Goal: Task Accomplishment & Management: Manage account settings

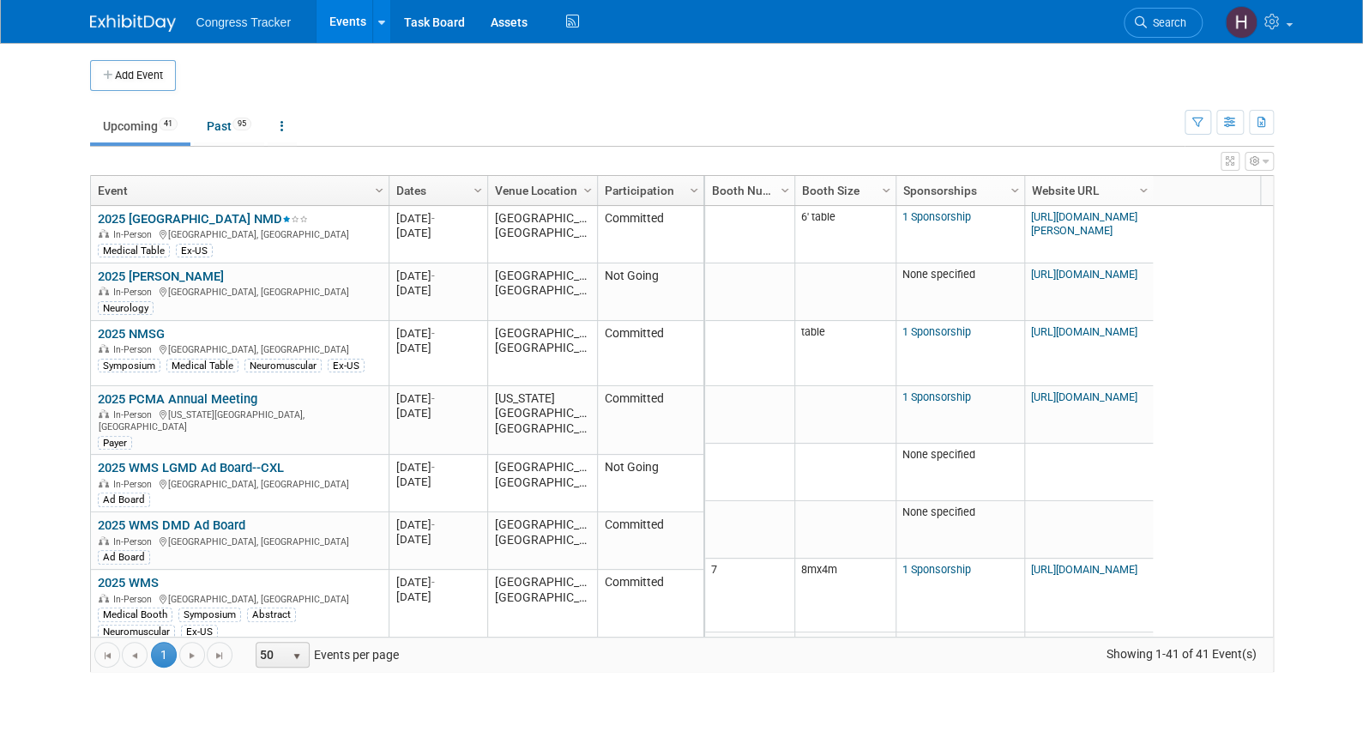
scroll to position [206, 0]
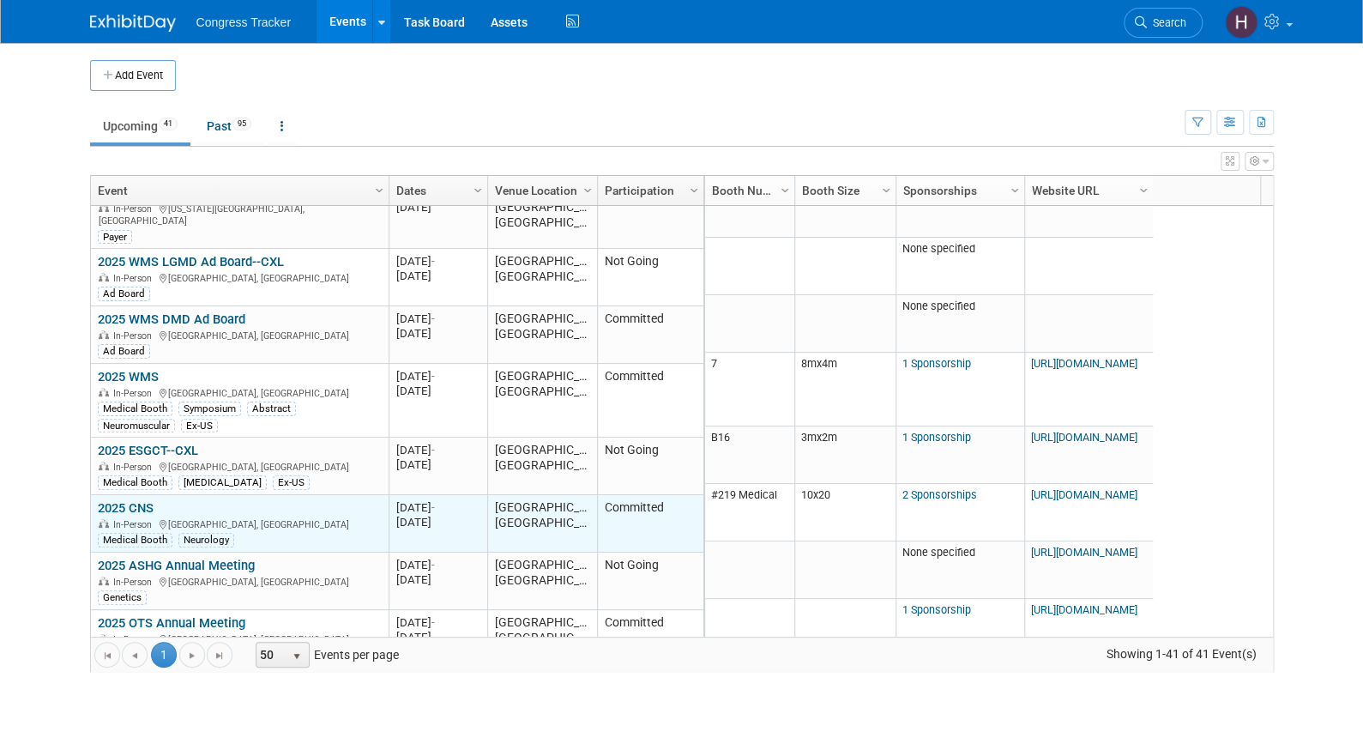
click at [129, 500] on link "2025 CNS" at bounding box center [126, 507] width 56 height 15
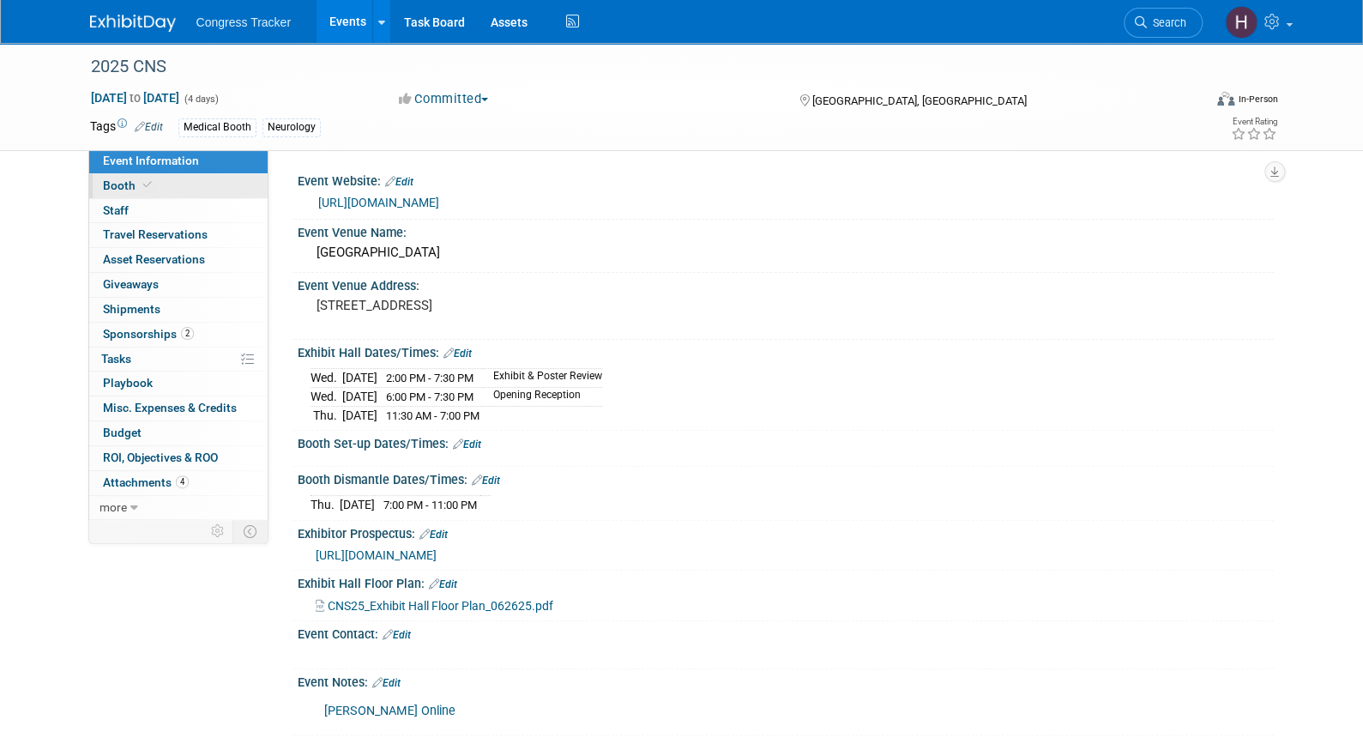
click at [118, 185] on span "Booth" at bounding box center [129, 185] width 52 height 14
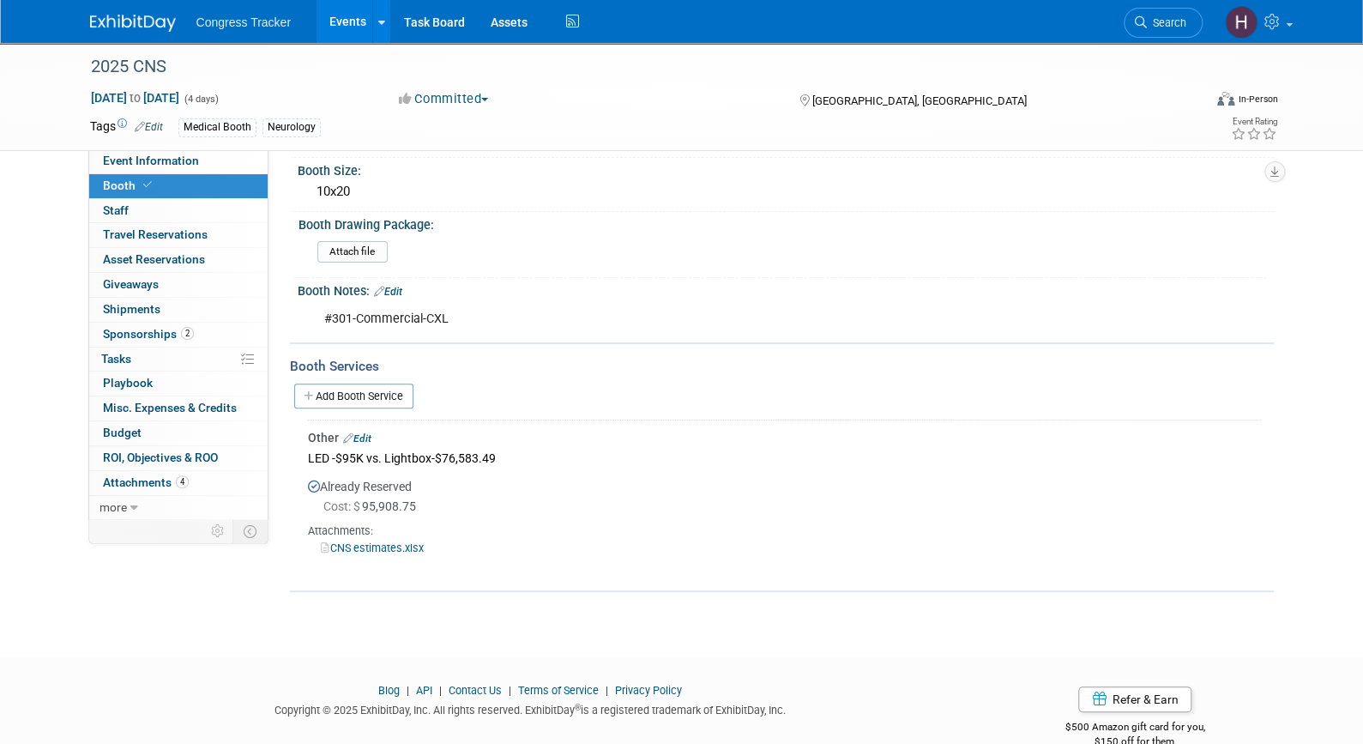
scroll to position [167, 0]
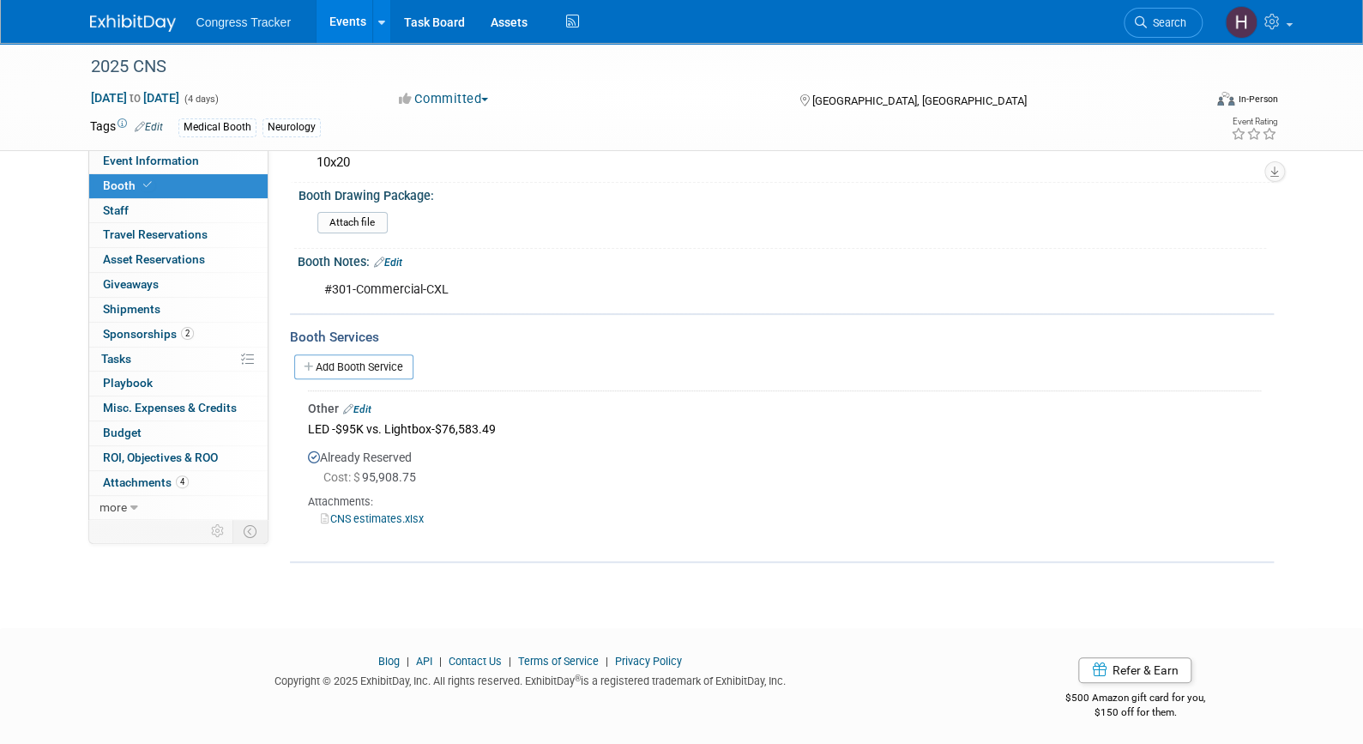
click at [368, 403] on link "Edit" at bounding box center [357, 409] width 28 height 12
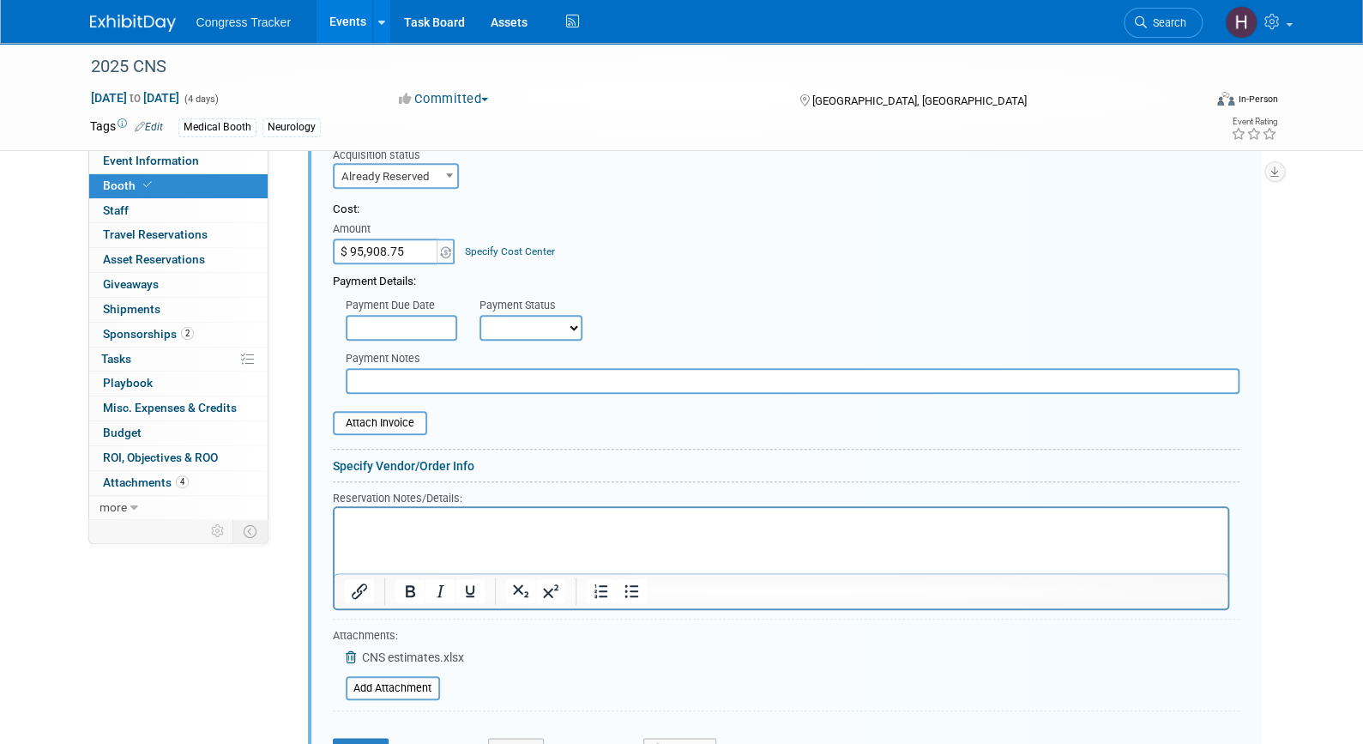
scroll to position [533, 0]
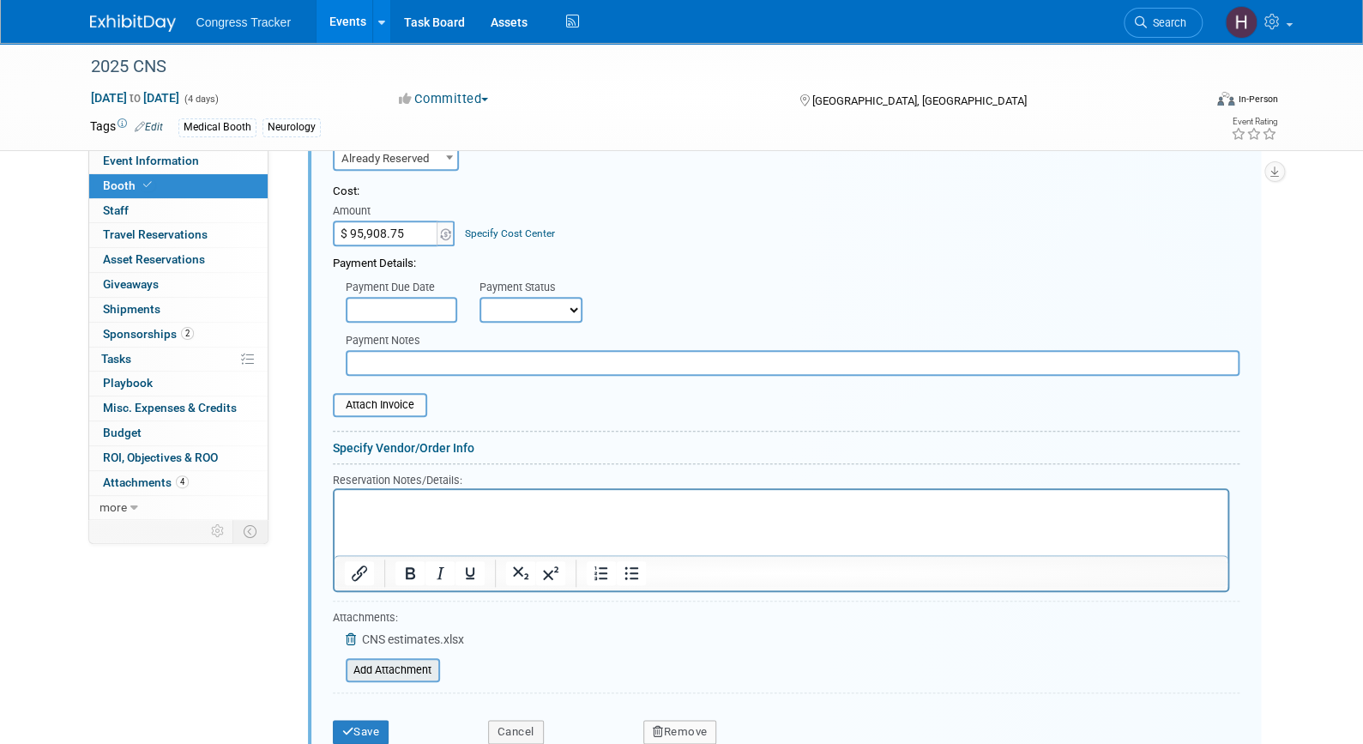
click at [374, 666] on input "file" at bounding box center [336, 670] width 204 height 21
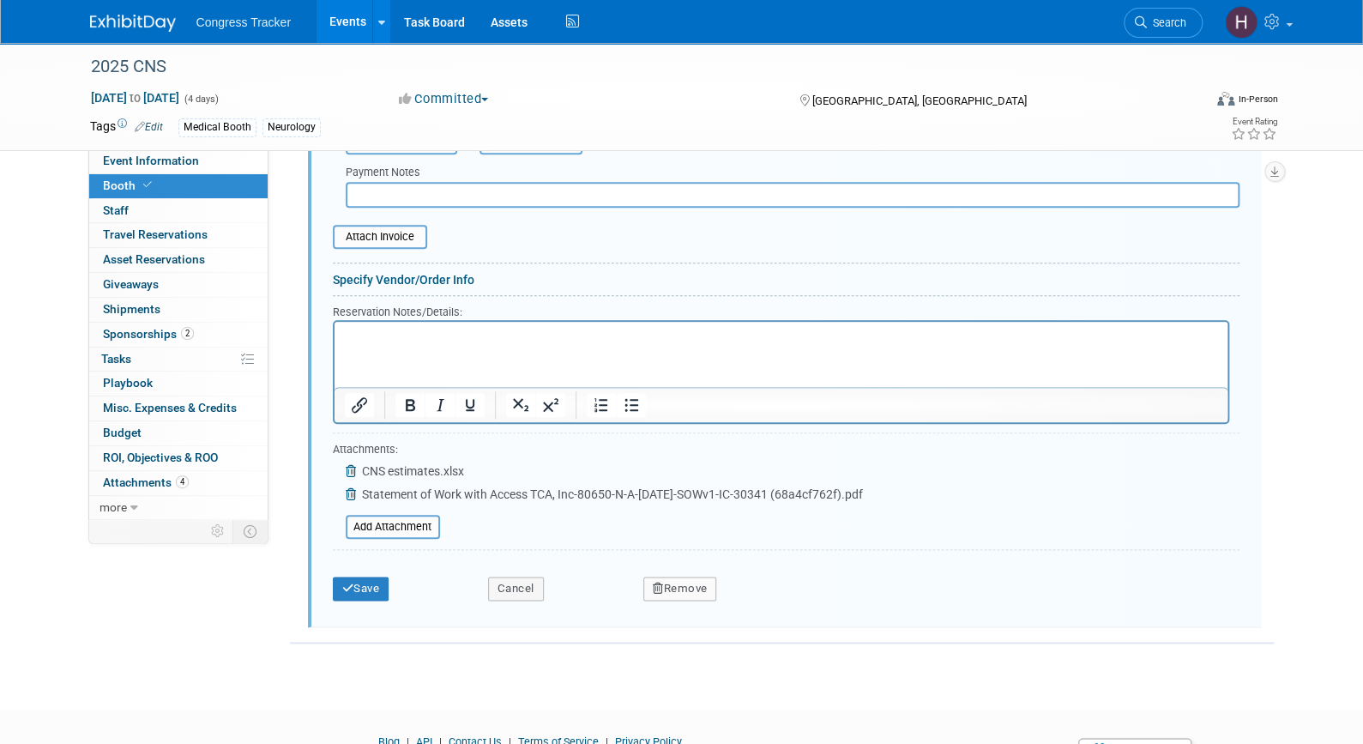
scroll to position [703, 0]
click at [368, 582] on button "Save" at bounding box center [361, 586] width 57 height 24
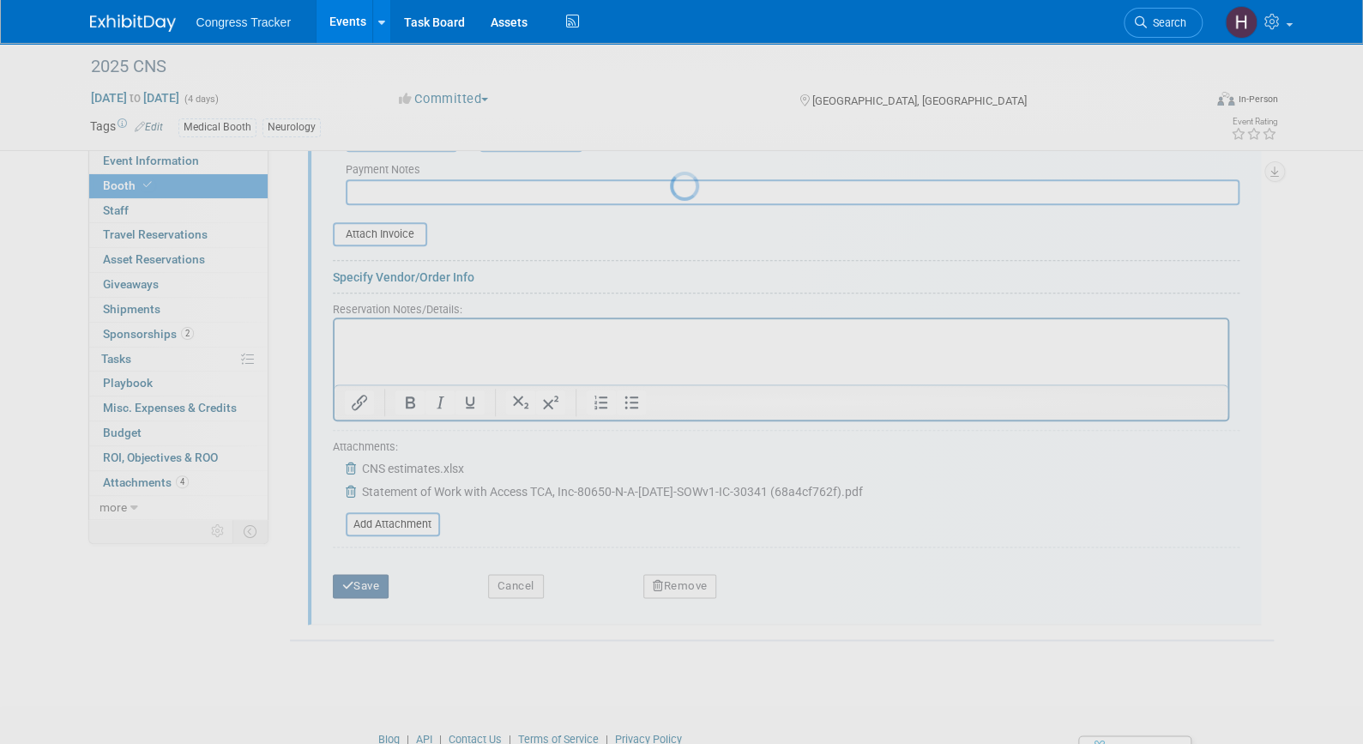
scroll to position [184, 0]
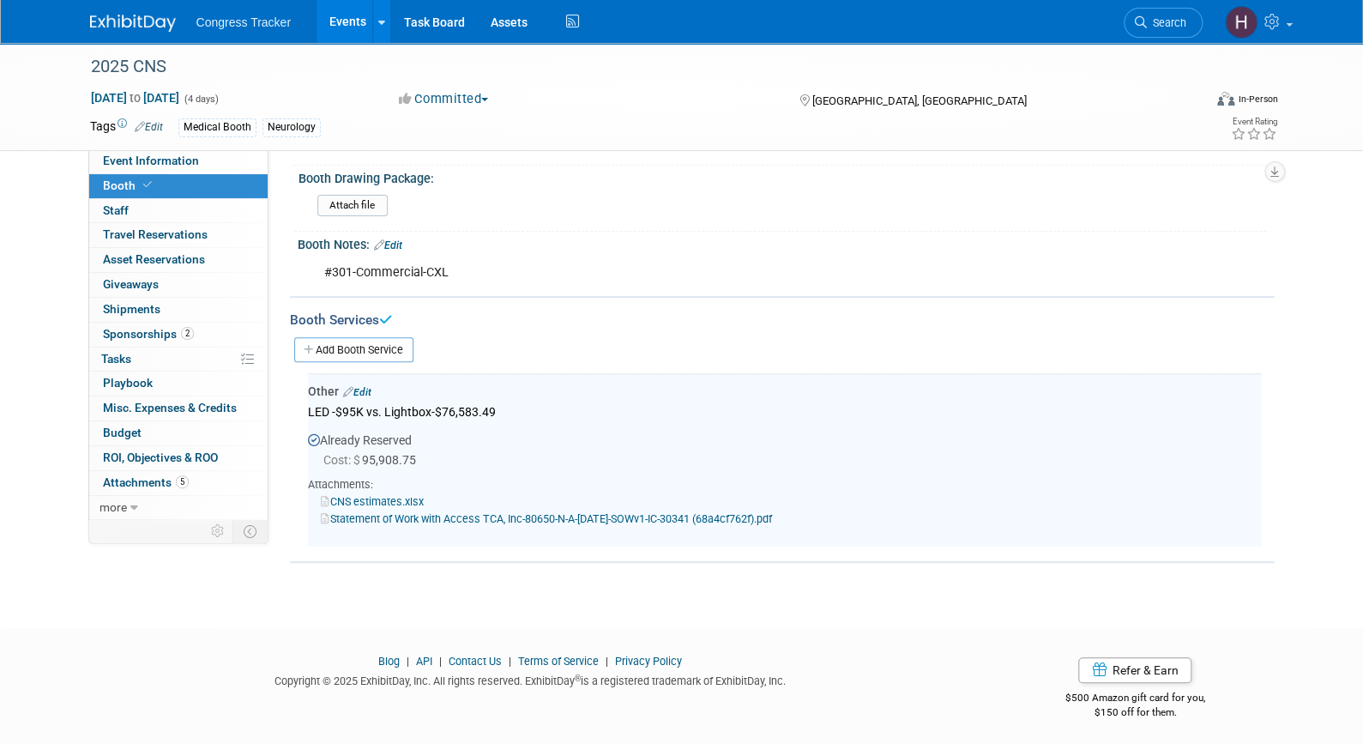
click at [372, 512] on link "Statement of Work with Access TCA, Inc-80650-N-A-August 25, 2025-SOWv1-IC-30341…" at bounding box center [546, 518] width 451 height 13
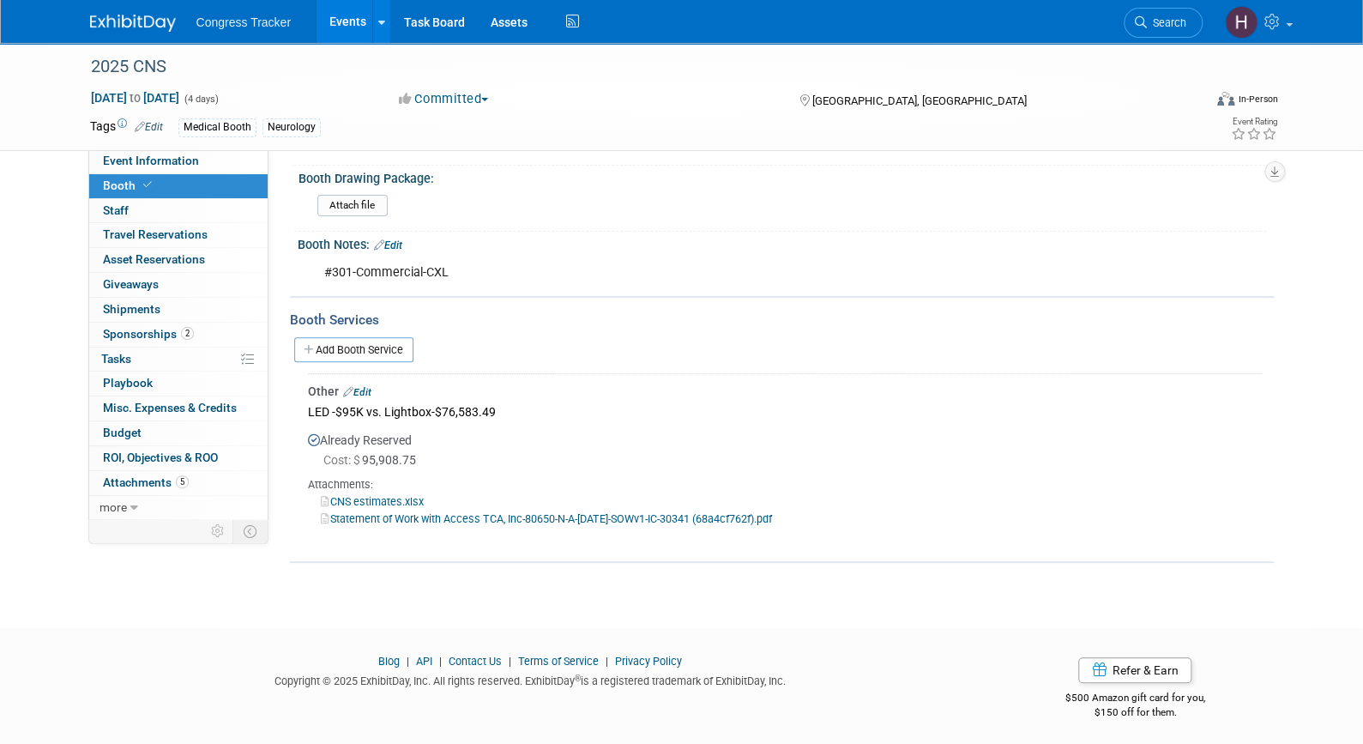
click at [365, 388] on link "Edit" at bounding box center [357, 392] width 28 height 12
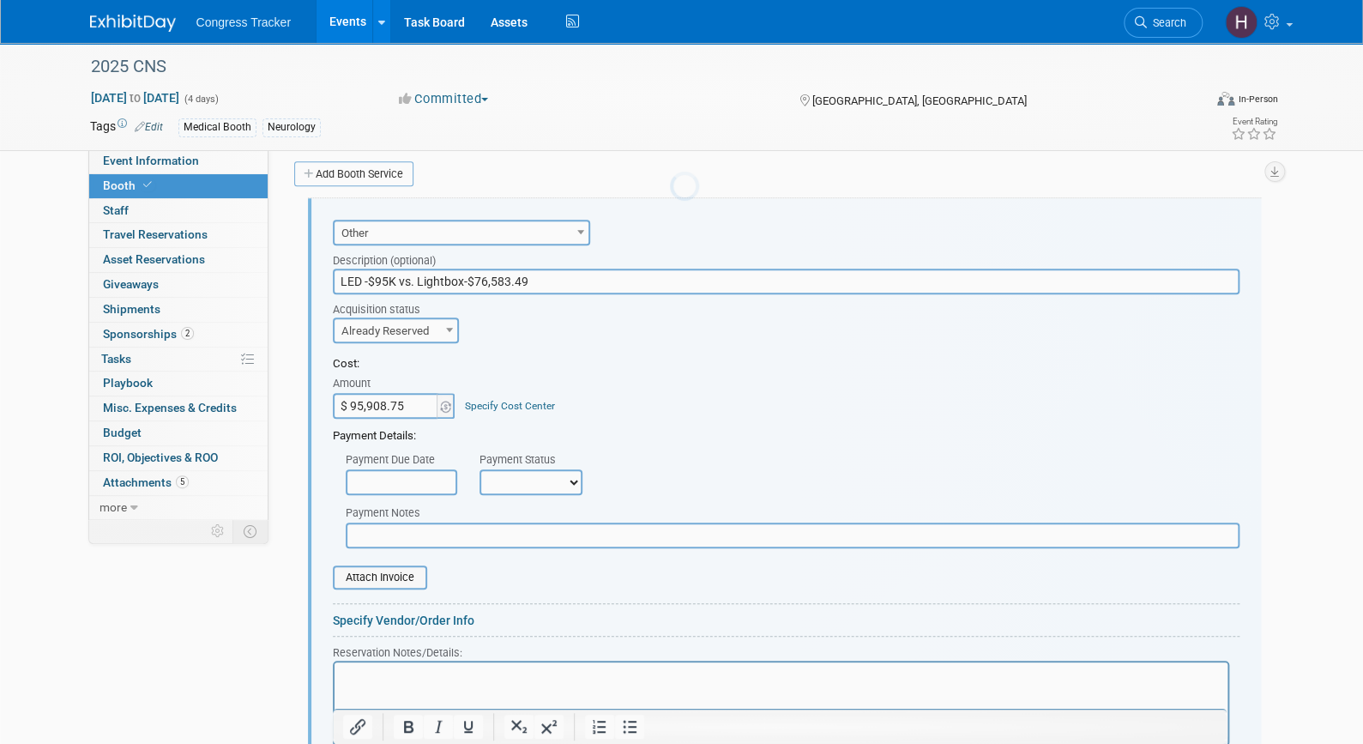
scroll to position [0, 0]
paste input "4,856.4"
type input "$ 94,856.45"
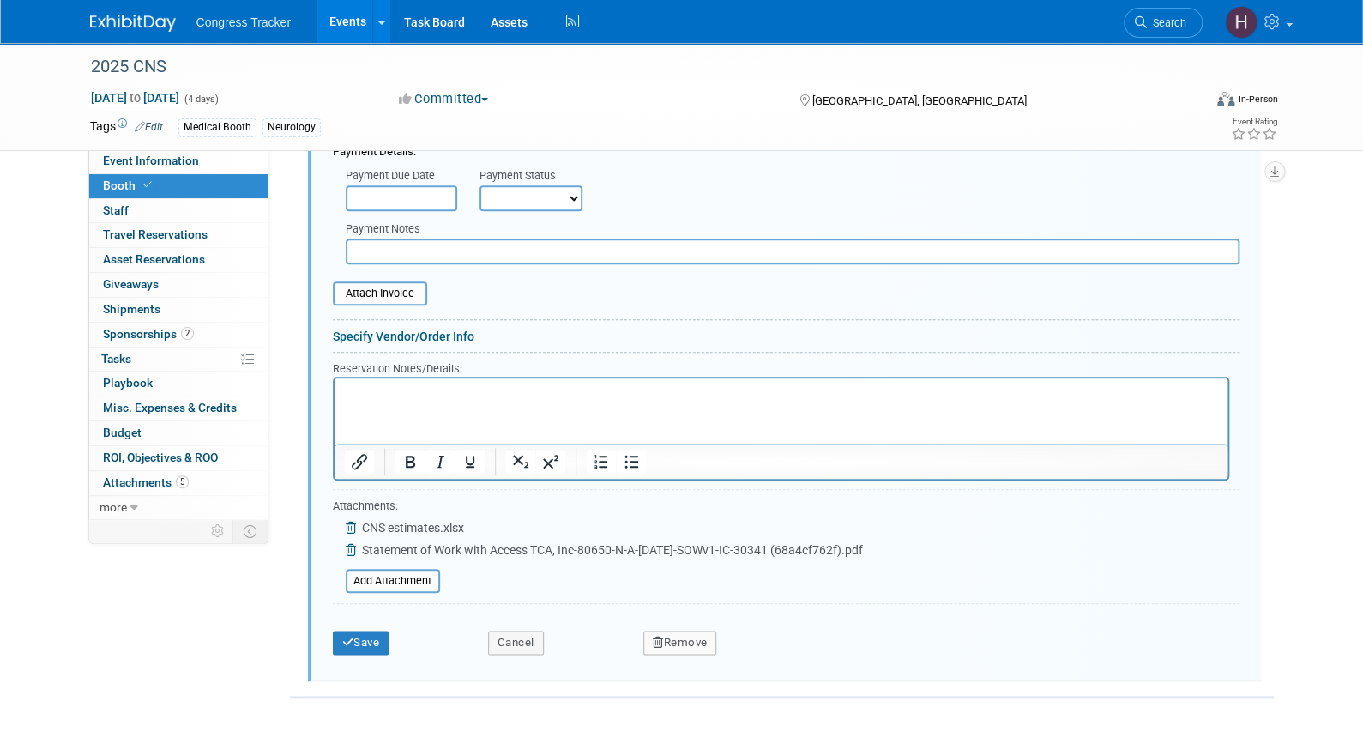
scroll to position [775, 0]
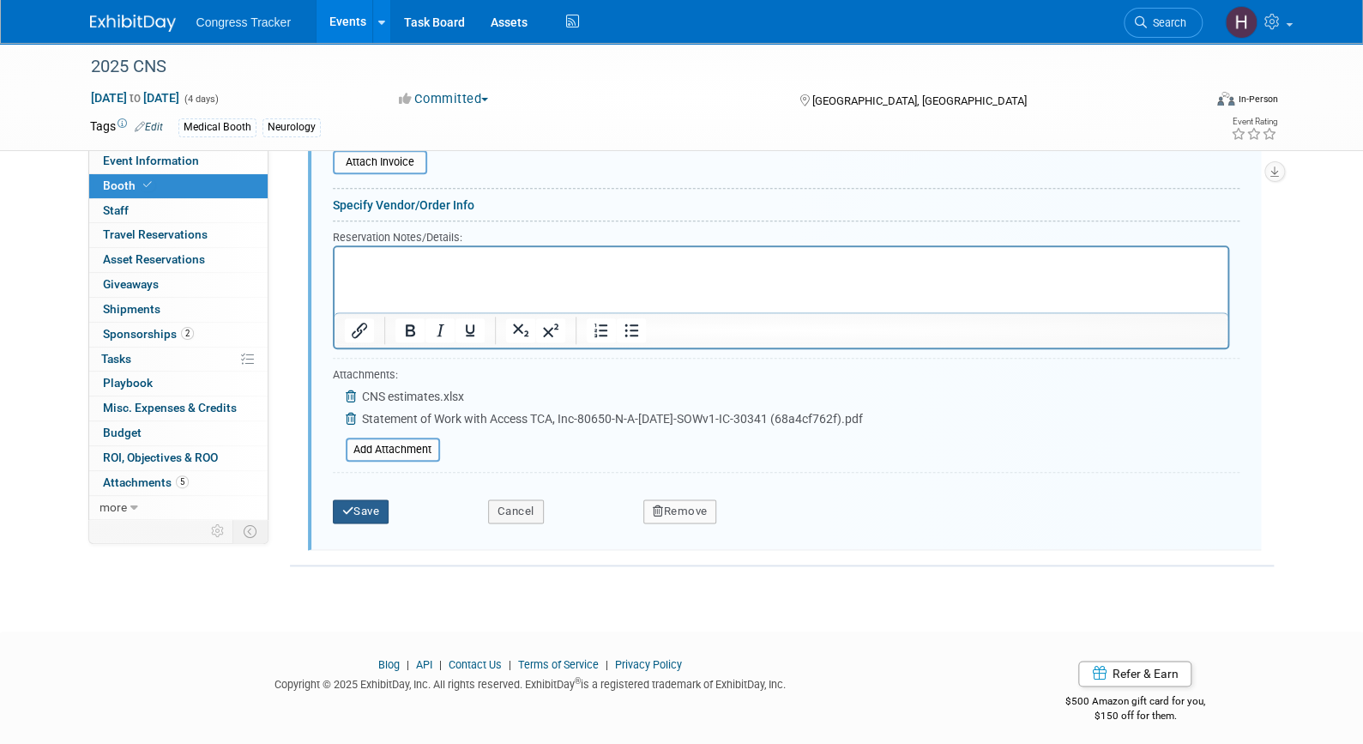
click at [366, 505] on button "Save" at bounding box center [361, 511] width 57 height 24
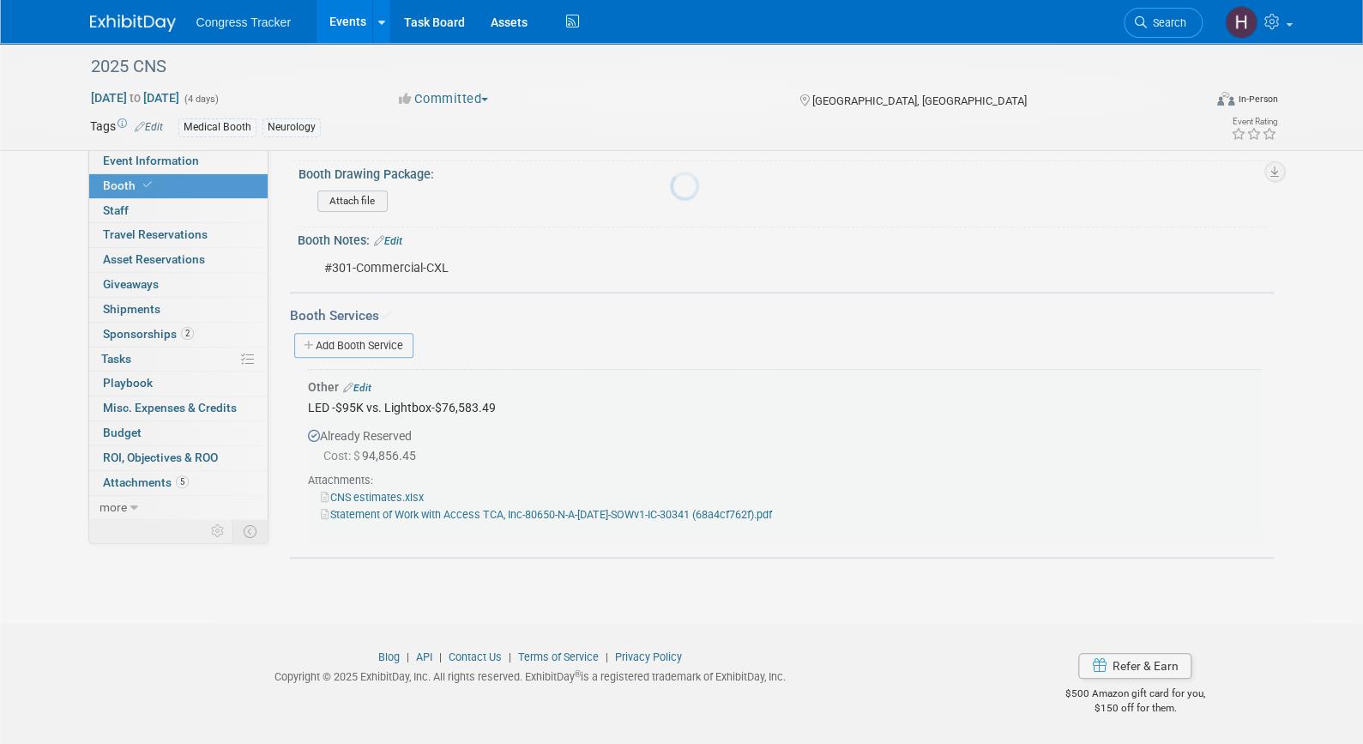
scroll to position [184, 0]
